Goal: Find specific page/section: Find specific page/section

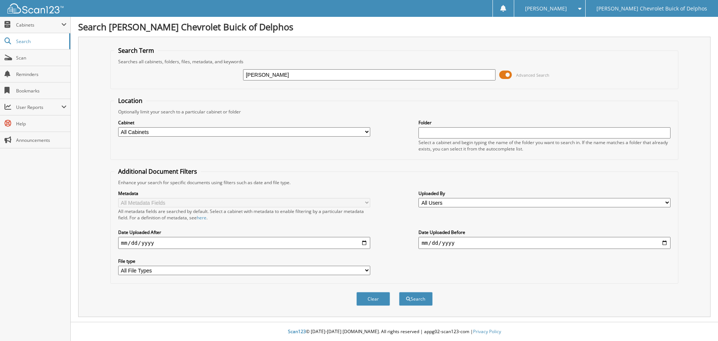
type input "[PERSON_NAME]"
click at [399, 292] on button "Search" at bounding box center [416, 299] width 34 height 14
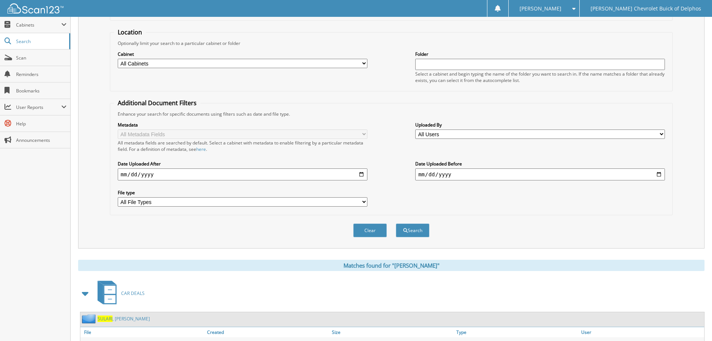
scroll to position [135, 0]
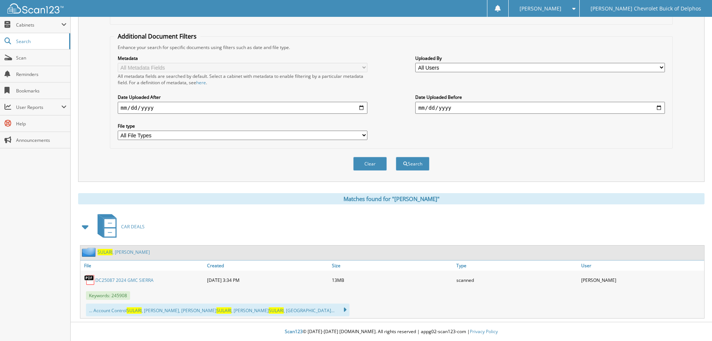
click at [125, 281] on link "DC25087 2024 GMC SIERRA" at bounding box center [124, 280] width 58 height 6
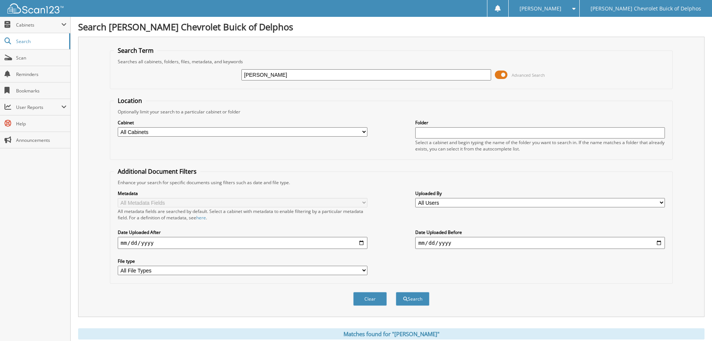
drag, startPoint x: 284, startPoint y: 74, endPoint x: 194, endPoint y: 80, distance: 90.7
click at [194, 80] on div "angelo sulari Advanced Search" at bounding box center [391, 75] width 555 height 20
type input "6022270"
click at [396, 292] on button "Search" at bounding box center [413, 299] width 34 height 14
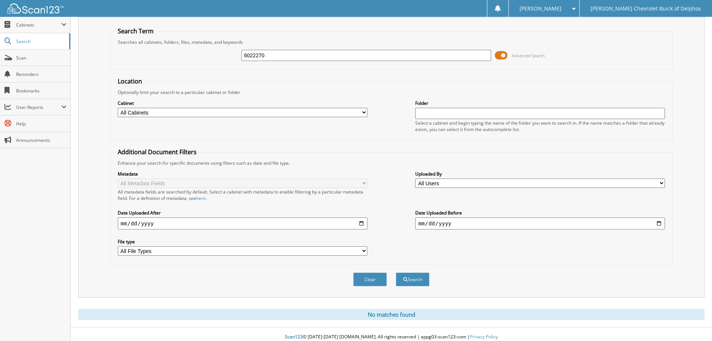
scroll to position [25, 0]
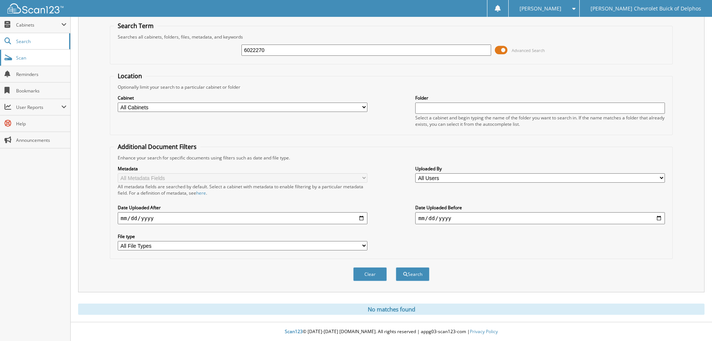
click at [18, 57] on span "Scan" at bounding box center [41, 58] width 50 height 6
